Goal: Communication & Community: Answer question/provide support

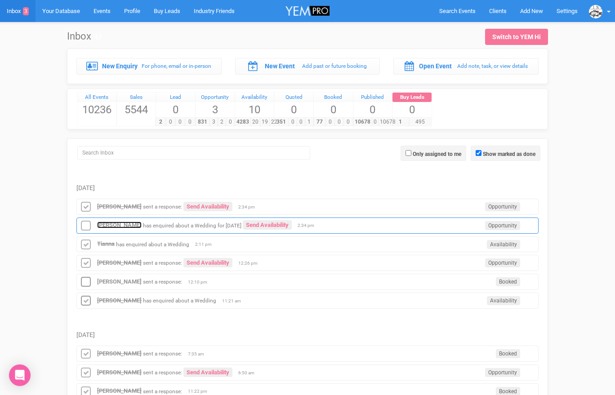
click at [125, 227] on strong "[PERSON_NAME]" at bounding box center [119, 225] width 45 height 7
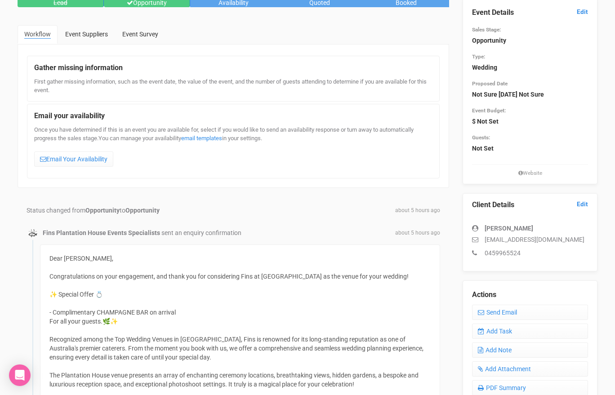
scroll to position [7, 0]
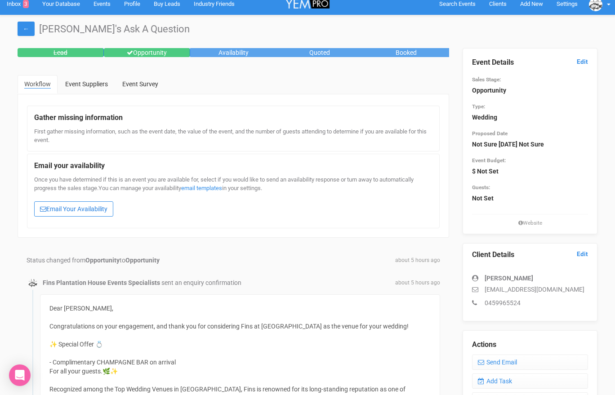
click at [82, 210] on link "Email Your Availability" at bounding box center [73, 208] width 79 height 15
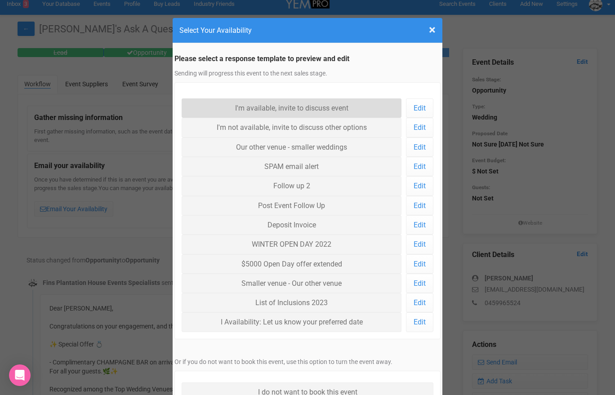
click at [216, 102] on link "I'm available, invite to discuss event" at bounding box center [292, 107] width 220 height 19
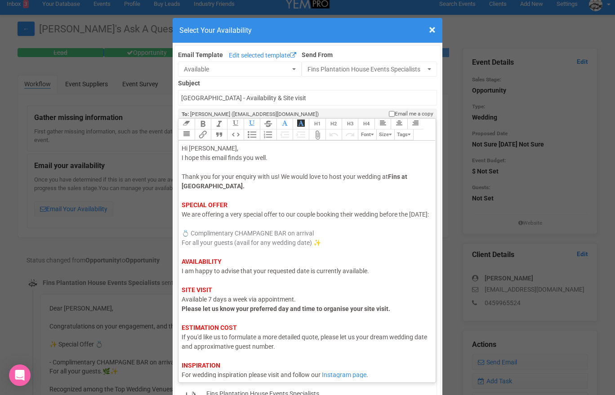
drag, startPoint x: 214, startPoint y: 223, endPoint x: 181, endPoint y: 224, distance: 32.8
click at [181, 224] on trix-editor "Hi [PERSON_NAME], I hope this email finds you well. Thank you for your enquiry …" at bounding box center [307, 259] width 257 height 237
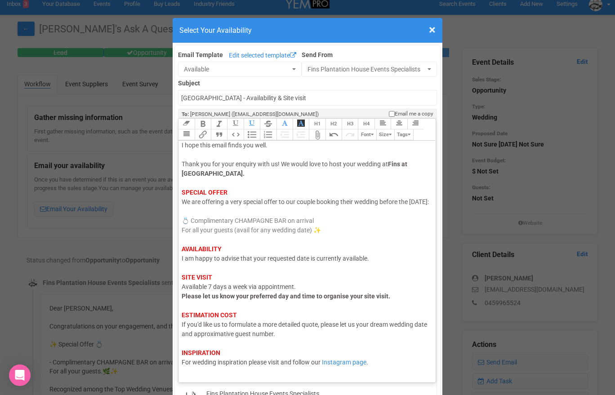
scroll to position [13, 0]
click at [225, 262] on span "I am happy to advise that your requested date is currently available." at bounding box center [275, 257] width 187 height 7
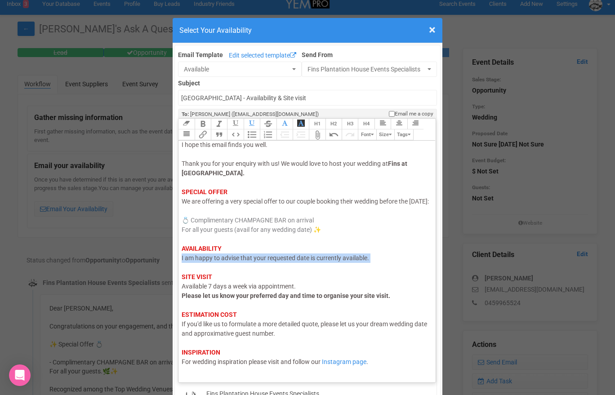
click at [225, 262] on span "I am happy to advise that your requested date is currently available." at bounding box center [275, 257] width 187 height 7
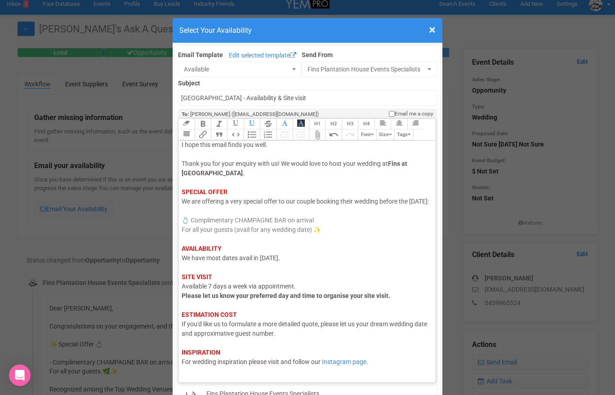
scroll to position [33, 0]
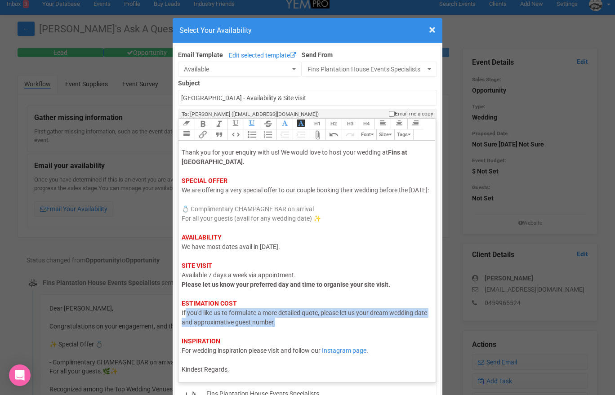
drag, startPoint x: 291, startPoint y: 321, endPoint x: 185, endPoint y: 315, distance: 105.8
click at [185, 315] on div "Hi [PERSON_NAME], I hope this email finds you well. Thank you for your enquiry …" at bounding box center [306, 247] width 248 height 255
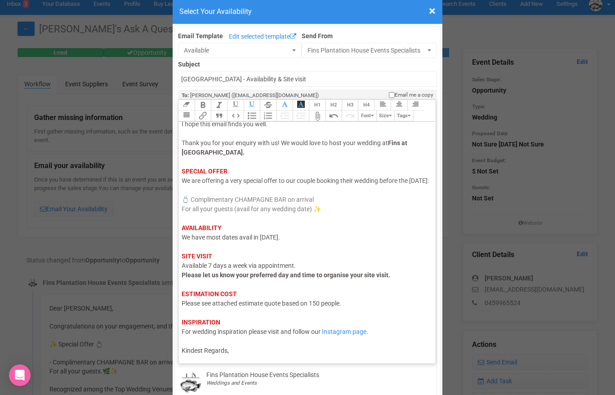
scroll to position [21, 0]
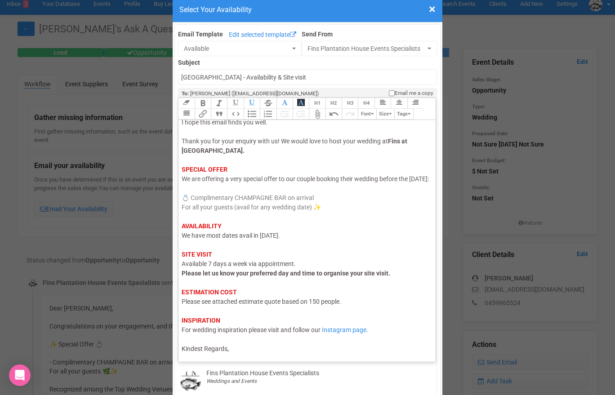
click at [242, 352] on div "Hi [PERSON_NAME], I hope this email finds you well. Thank you for your enquiry …" at bounding box center [306, 230] width 248 height 245
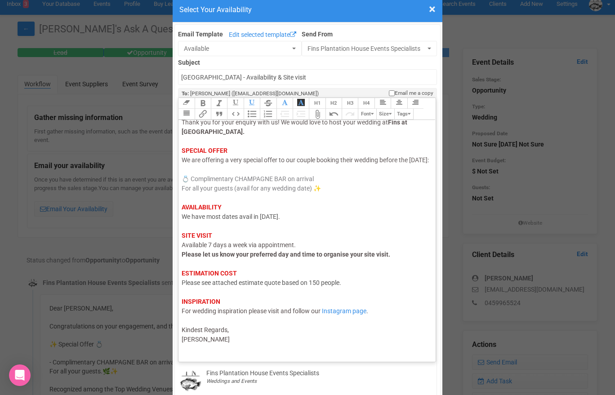
scroll to position [48, 0]
type trix-editor "<div><span style="color: rgb(95, 88, 88);">Hi [PERSON_NAME],</span><br><span st…"
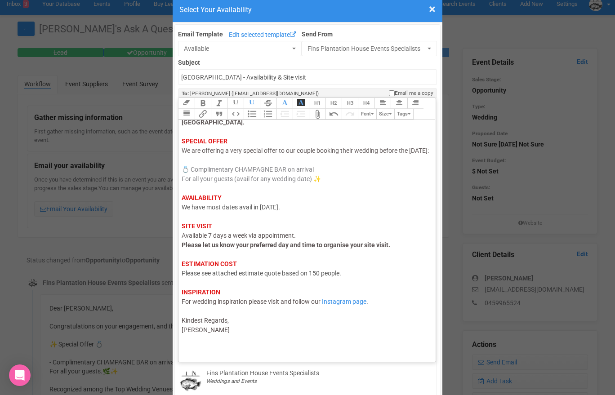
click at [333, 115] on trix-toolbar "Link Unlink Bold Italic Strikethrough H1 H2 H3 H4 Link Quote Code Bullets Numbe…" at bounding box center [306, 109] width 257 height 22
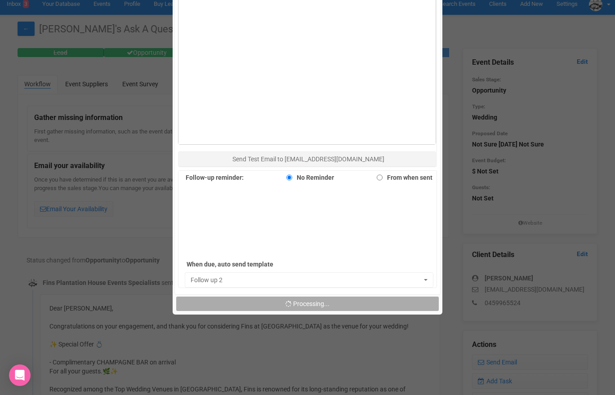
scroll to position [553, 0]
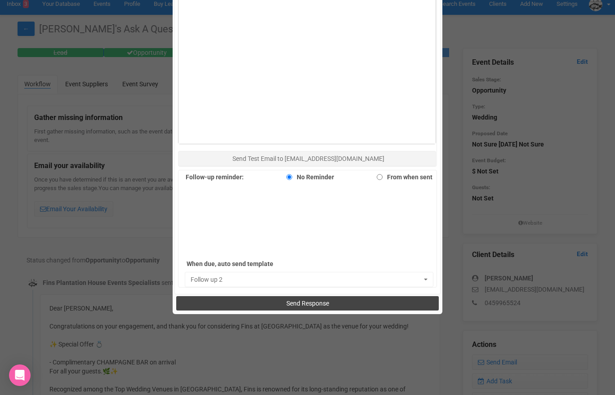
click at [294, 301] on span "Send Response" at bounding box center [307, 303] width 43 height 7
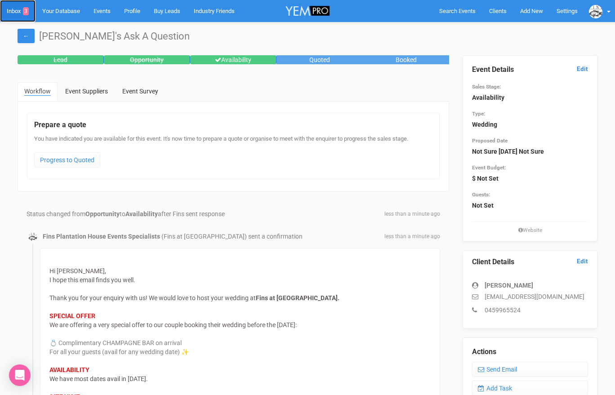
click at [13, 12] on link "Inbox 3" at bounding box center [18, 11] width 36 height 22
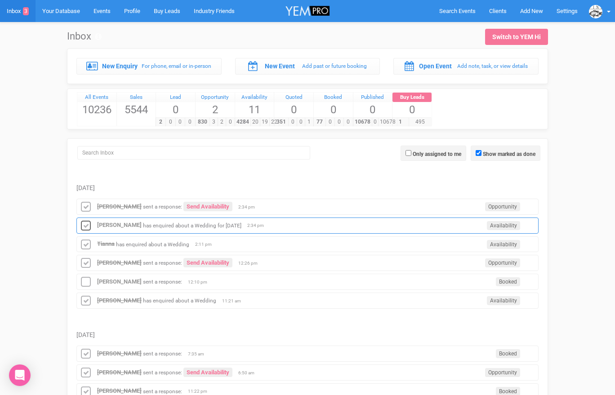
click at [89, 227] on icon at bounding box center [85, 226] width 13 height 12
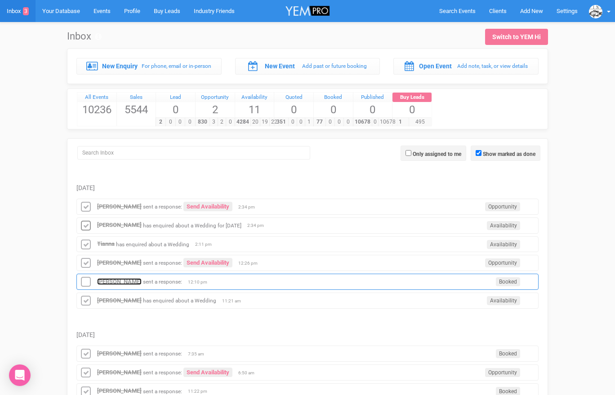
click at [111, 280] on strong "[PERSON_NAME]" at bounding box center [119, 281] width 45 height 7
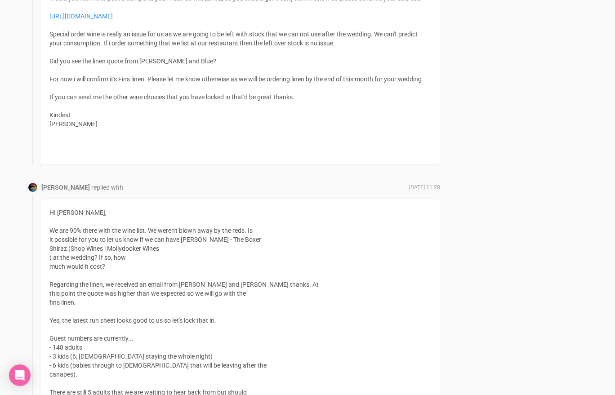
scroll to position [777, 0]
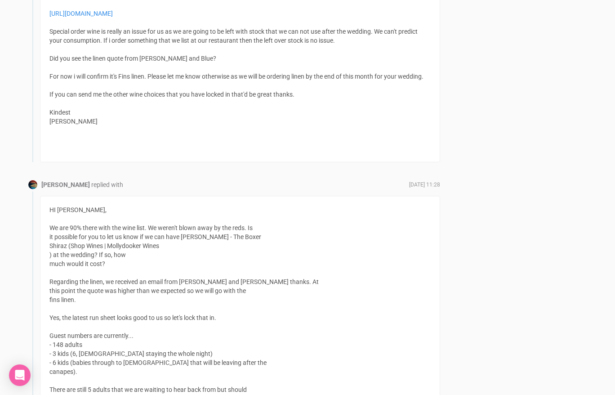
drag, startPoint x: 64, startPoint y: 261, endPoint x: 85, endPoint y: 260, distance: 20.2
click at [74, 261] on https\ ") at the wedding? If so, how much would it cost? Regarding the linen, we receiv…" at bounding box center [183, 344] width 269 height 187
drag, startPoint x: 71, startPoint y: 255, endPoint x: 165, endPoint y: 252, distance: 94.0
click at [165, 253] on div "HI Morgan, We are 90% there with the wine list. We weren't blown away by the re…" at bounding box center [240, 322] width 400 height 253
copy div "Shop Wines | Mollydooker Wines"
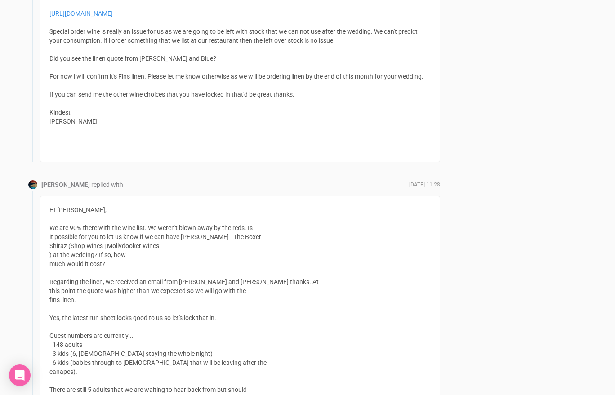
click at [137, 263] on div "HI Morgan, We are 90% there with the wine list. We weren't blown away by the re…" at bounding box center [240, 322] width 400 height 253
drag, startPoint x: 180, startPoint y: 247, endPoint x: 67, endPoint y: 257, distance: 113.8
click at [67, 257] on div "HI Morgan, We are 90% there with the wine list. We weren't blown away by the re…" at bounding box center [240, 322] width 400 height 253
copy div "Molly Dooker - The Boxer Shiraz"
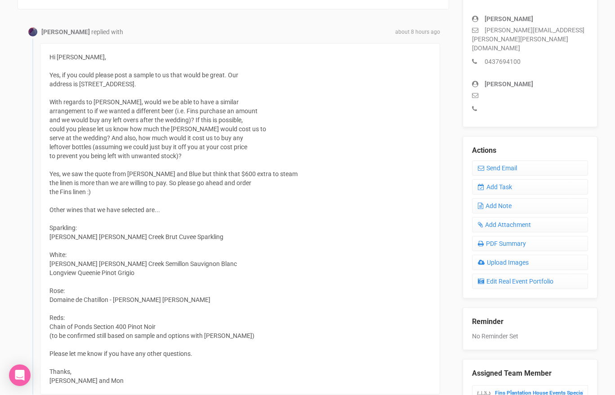
scroll to position [266, 0]
click at [502, 161] on link "Send Email" at bounding box center [530, 168] width 116 height 15
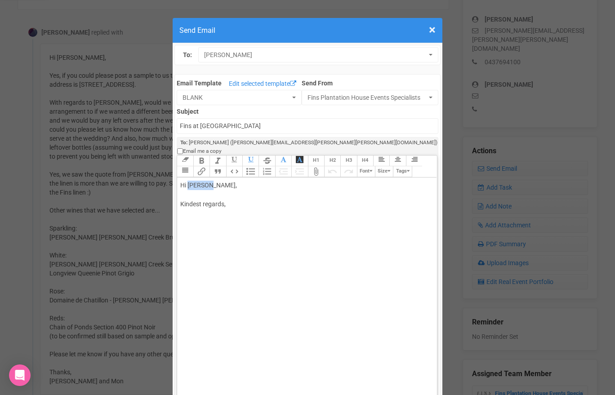
drag, startPoint x: 188, startPoint y: 176, endPoint x: 224, endPoint y: 176, distance: 35.5
click at [224, 181] on div "Hi Monica, Kindest regards," at bounding box center [305, 204] width 250 height 47
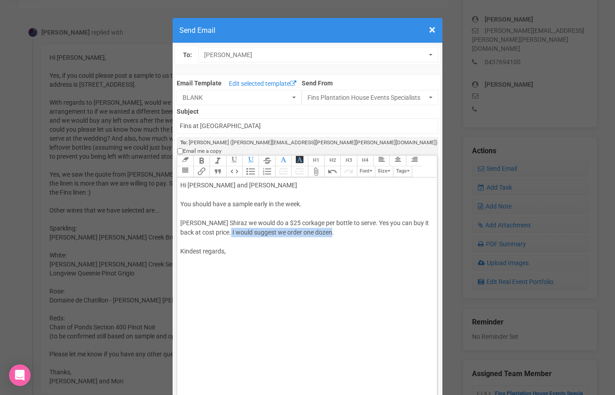
drag, startPoint x: 233, startPoint y: 225, endPoint x: 340, endPoint y: 223, distance: 106.6
click at [340, 223] on div "Hi Leo and Mon You should have a sample early in the week. Molly Dooker Shiraz …" at bounding box center [305, 228] width 250 height 94
click at [271, 255] on div "Hi Leo and Mon You should have a sample early in the week. Molly Dooker Shiraz …" at bounding box center [305, 228] width 250 height 94
type trix-editor "<div>Hi Leo and Mon<br><br>You should have a sample early in the week.<br><br>M…"
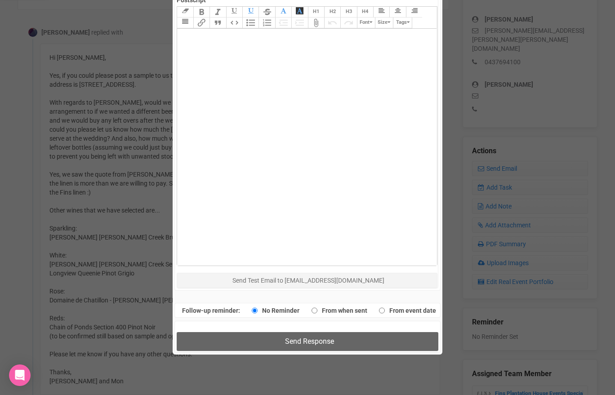
scroll to position [486, 0]
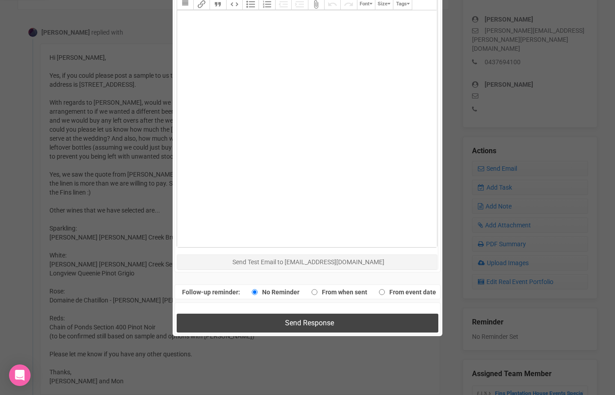
click at [257, 314] on button "Send Response" at bounding box center [307, 323] width 261 height 18
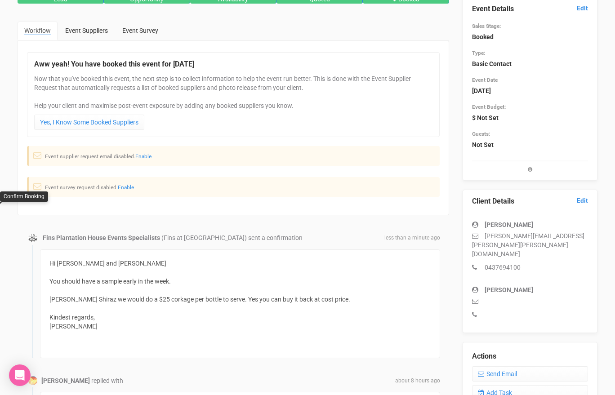
scroll to position [0, 0]
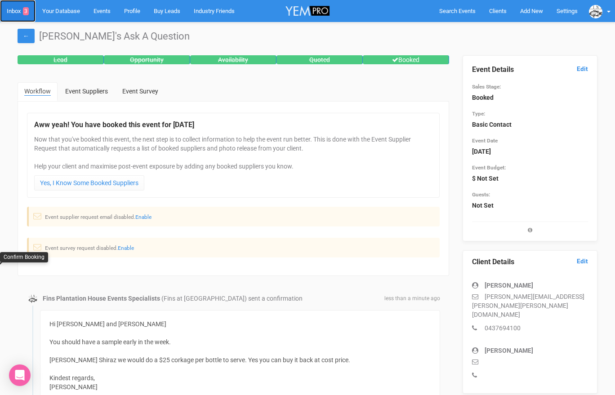
click at [17, 6] on link "Inbox 3" at bounding box center [18, 11] width 36 height 22
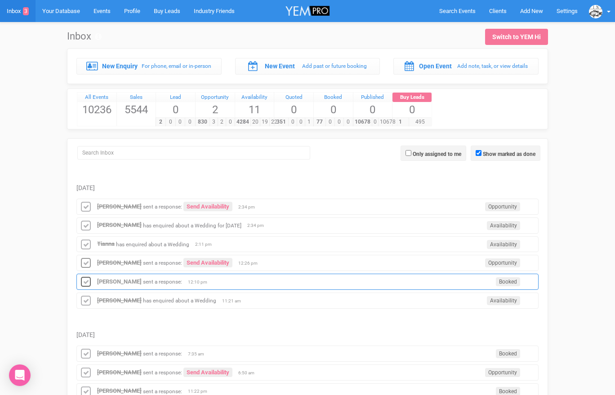
click at [87, 280] on icon at bounding box center [85, 283] width 13 height 12
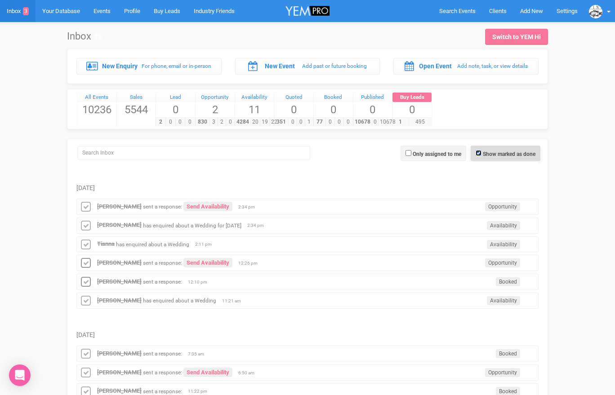
click at [477, 154] on input "Show marked as done" at bounding box center [479, 153] width 6 height 6
checkbox input "false"
